Goal: Task Accomplishment & Management: Complete application form

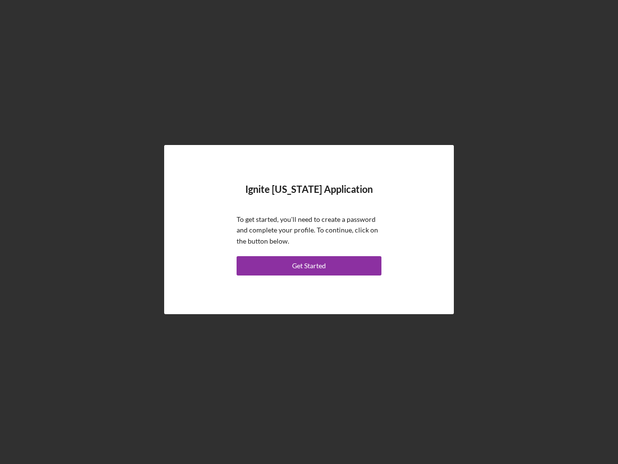
click at [309, 232] on p "To get started, you'll need to create a password and complete your profile. To …" at bounding box center [309, 230] width 145 height 32
click at [309, 266] on div "Get Started" at bounding box center [309, 265] width 34 height 19
